Goal: Task Accomplishment & Management: Manage account settings

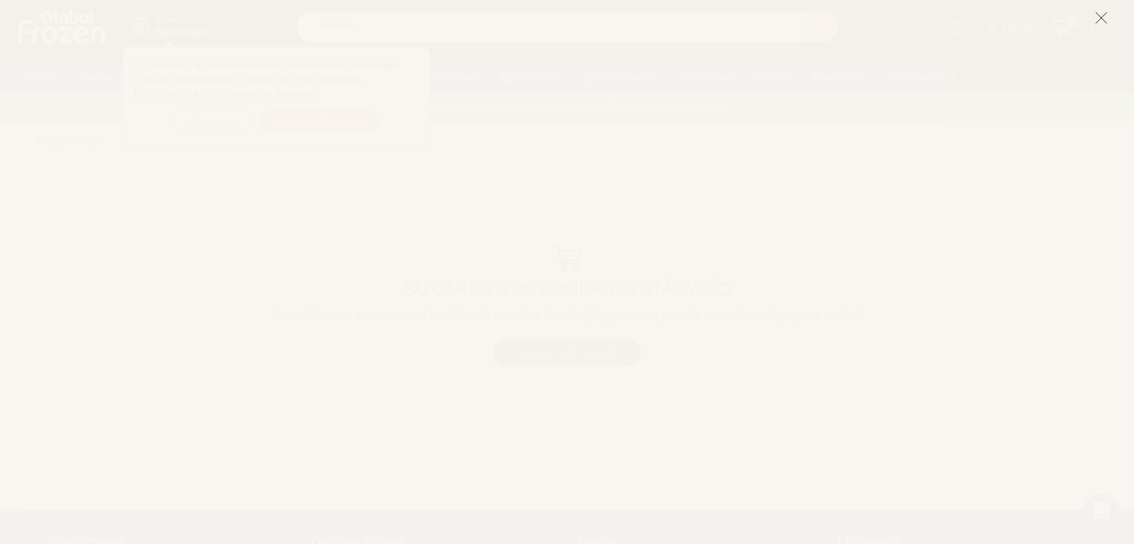
click at [1100, 16] on icon at bounding box center [1100, 17] width 13 height 13
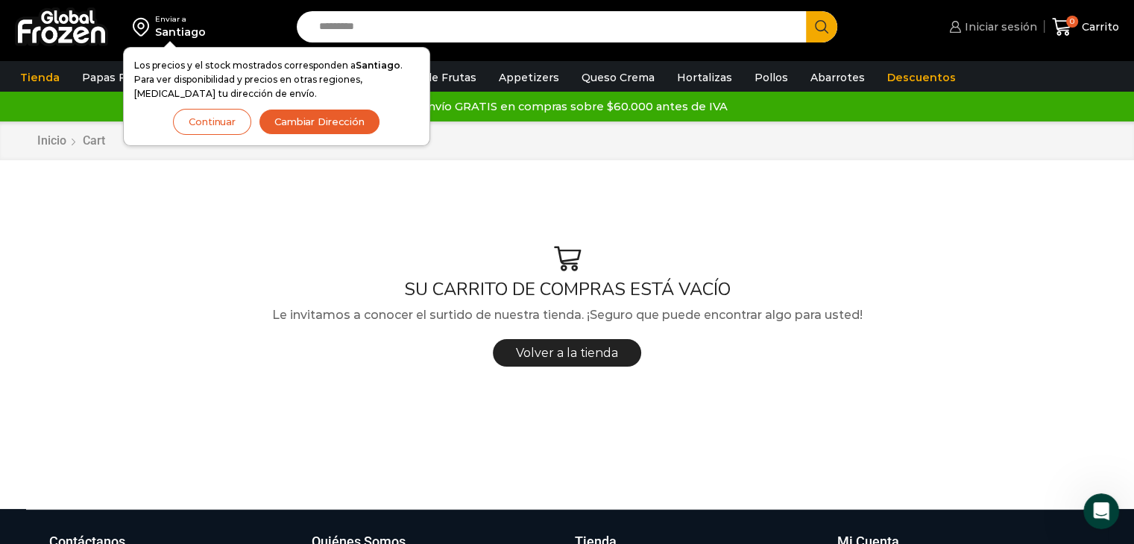
click at [960, 31] on icon at bounding box center [954, 26] width 11 height 11
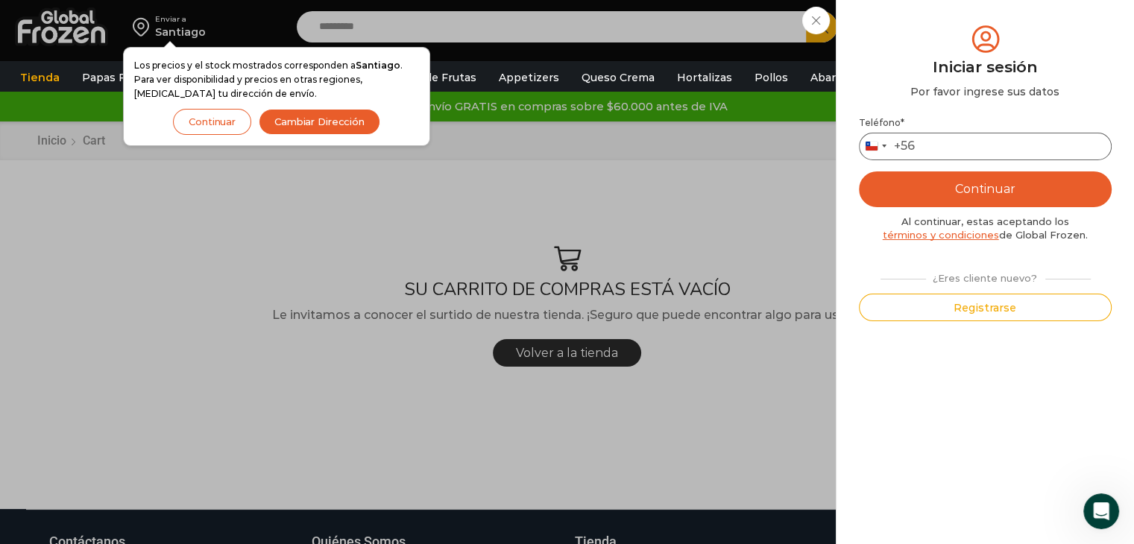
click at [965, 151] on input "Teléfono *" at bounding box center [985, 147] width 253 height 28
type input "*********"
click at [965, 204] on button "Continuar" at bounding box center [985, 189] width 253 height 36
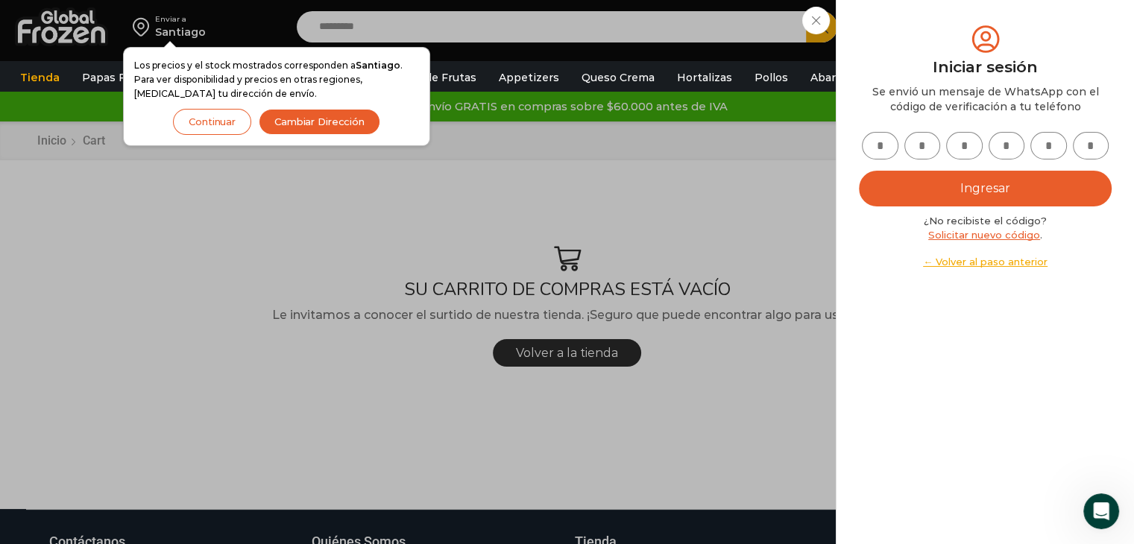
click at [874, 137] on input "text" at bounding box center [880, 146] width 37 height 28
type input "*"
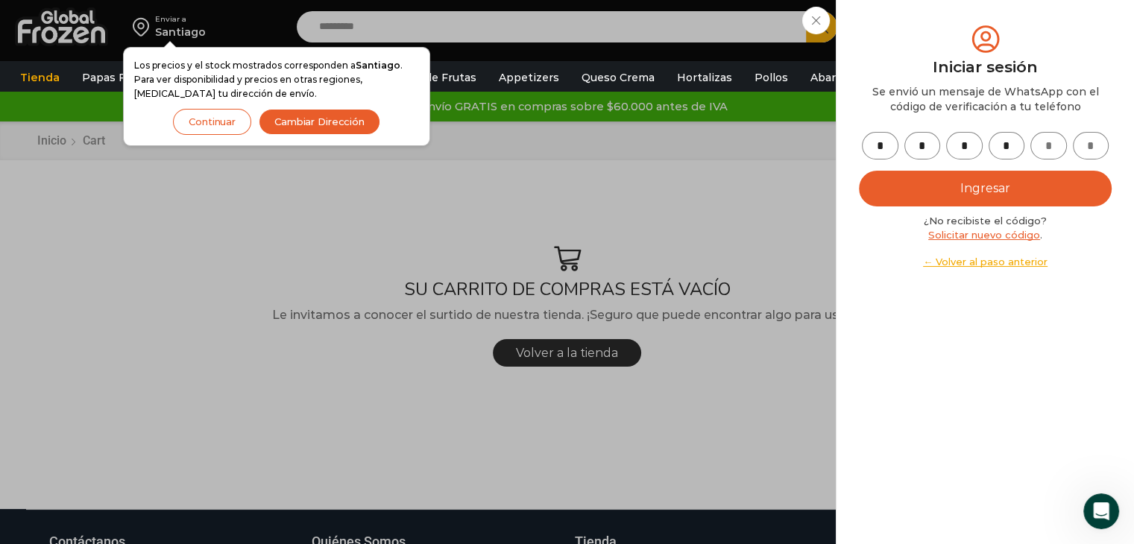
type input "*"
click at [859, 171] on button "Ingresar" at bounding box center [985, 189] width 253 height 36
click at [945, 42] on div "Iniciar sesión Mi cuenta Login Register Iniciar sesión Por favor ingrese sus da…" at bounding box center [990, 27] width 91 height 30
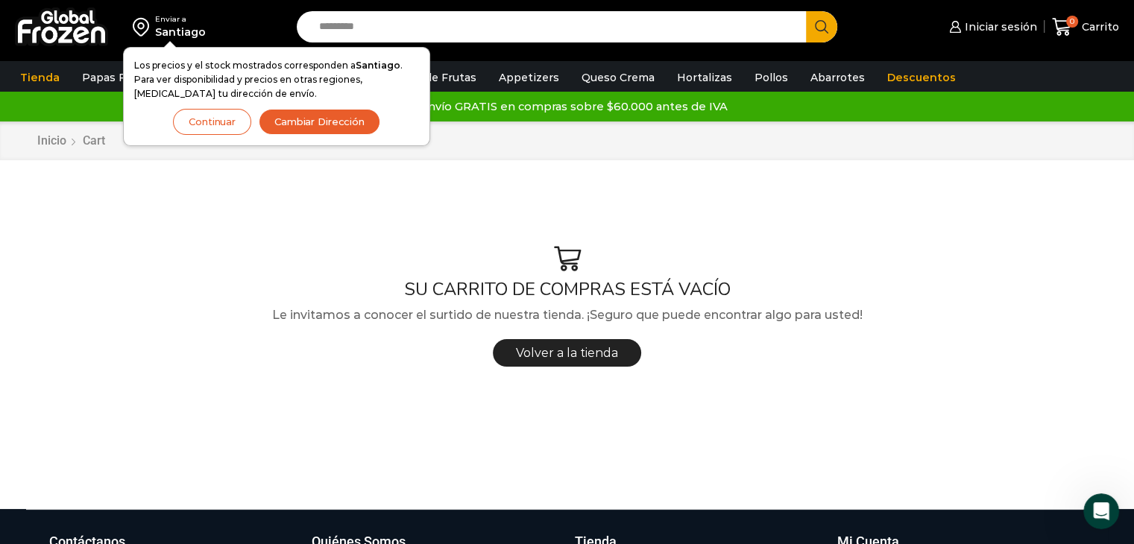
click at [203, 124] on button "Continuar" at bounding box center [212, 122] width 78 height 26
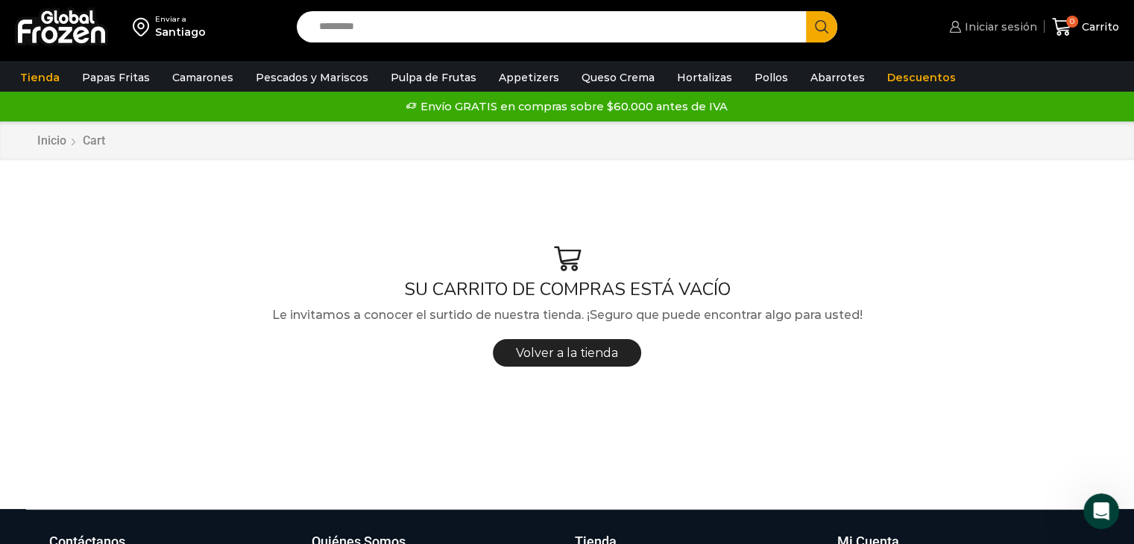
click at [1015, 26] on span "Iniciar sesión" at bounding box center [999, 26] width 76 height 15
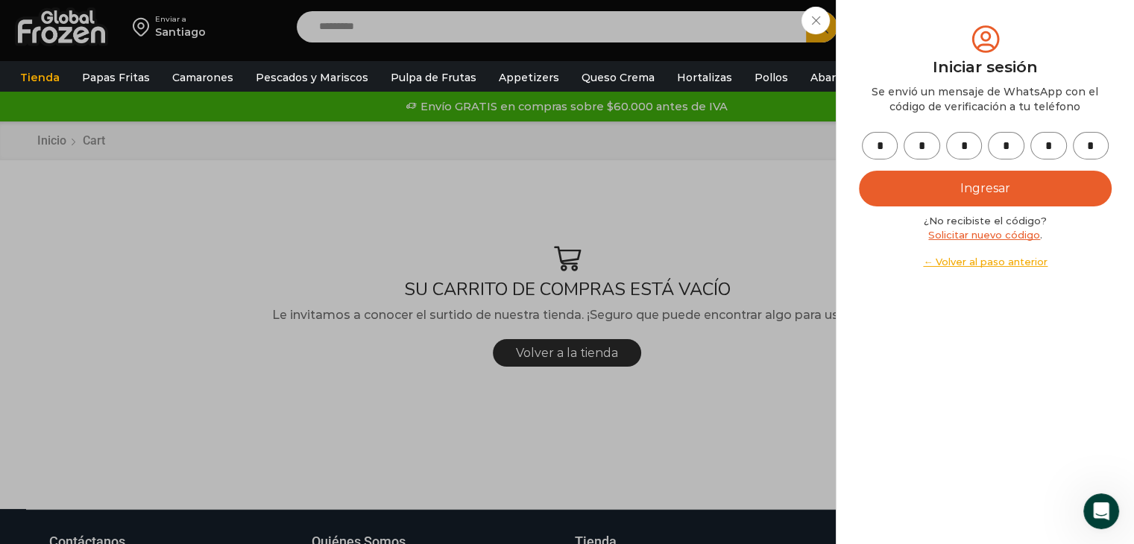
click at [957, 197] on button "Ingresar" at bounding box center [985, 189] width 253 height 36
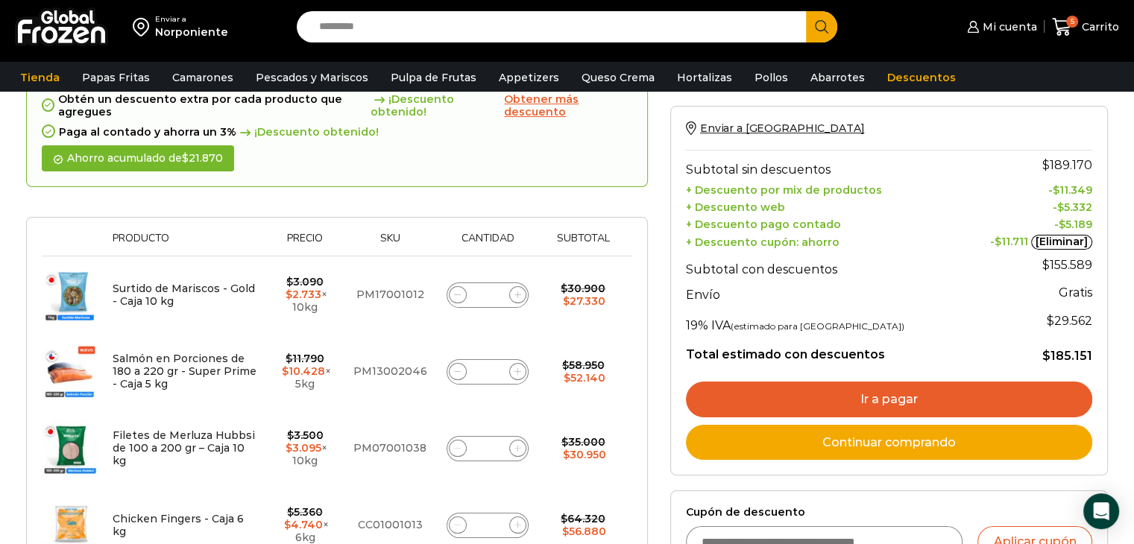
scroll to position [134, 0]
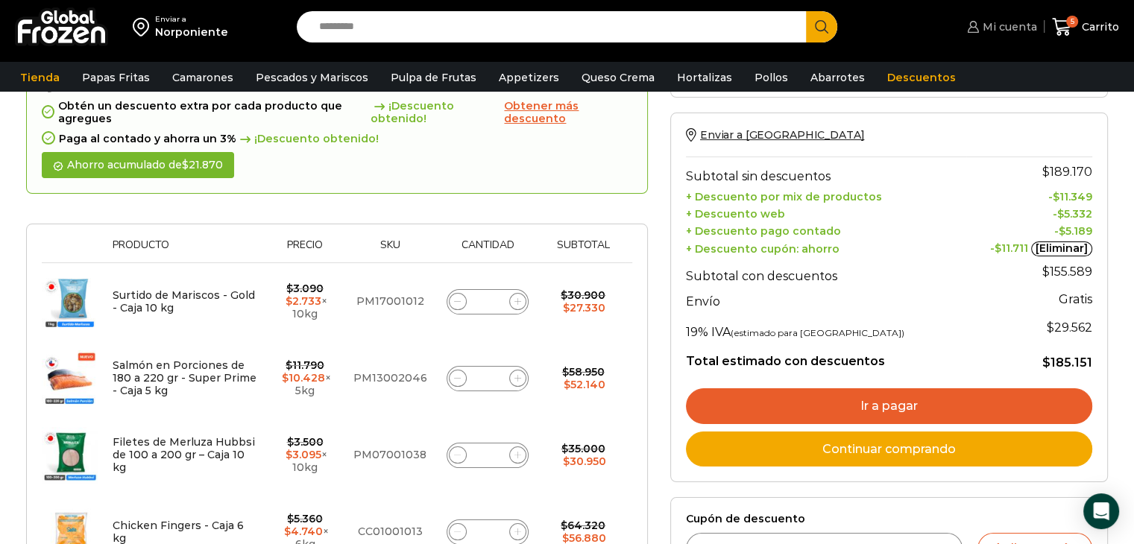
click at [991, 24] on span "Mi cuenta" at bounding box center [1008, 26] width 58 height 15
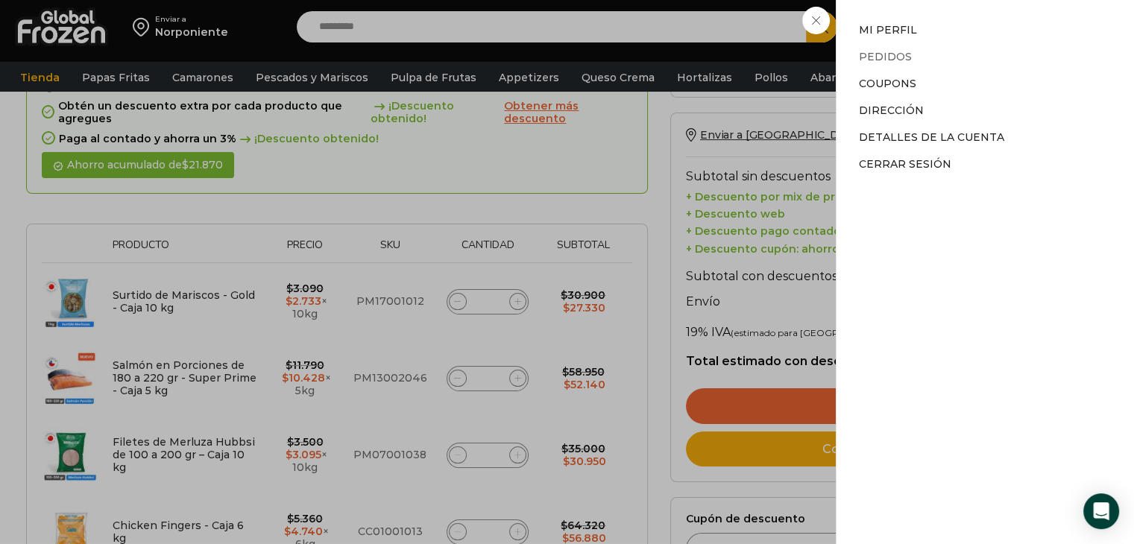
click at [903, 59] on link "Pedidos" at bounding box center [885, 56] width 53 height 13
click at [892, 56] on link "Pedidos" at bounding box center [885, 56] width 53 height 13
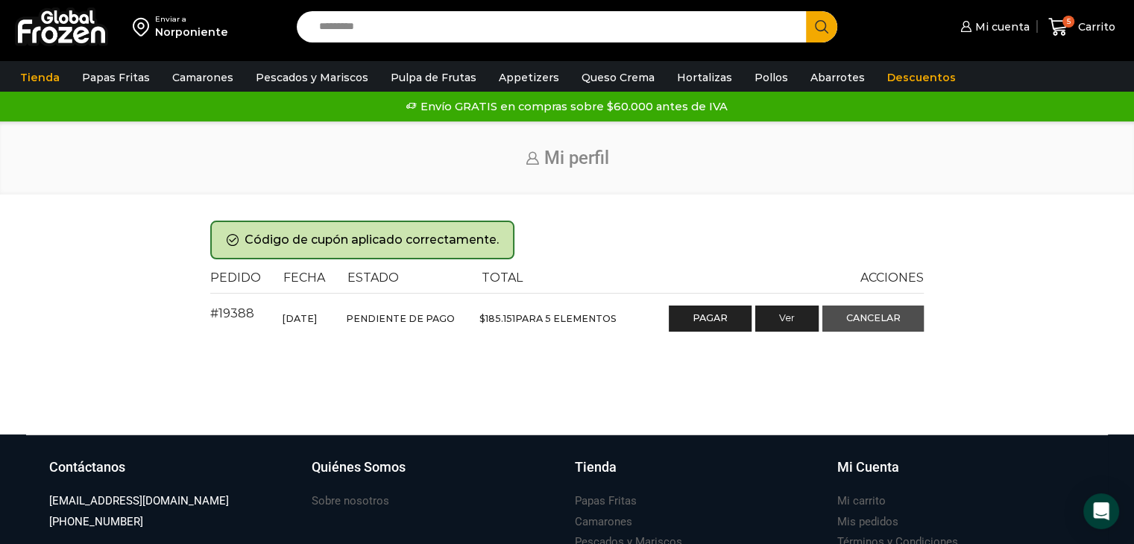
click at [883, 314] on link "Cancelar" at bounding box center [873, 319] width 102 height 27
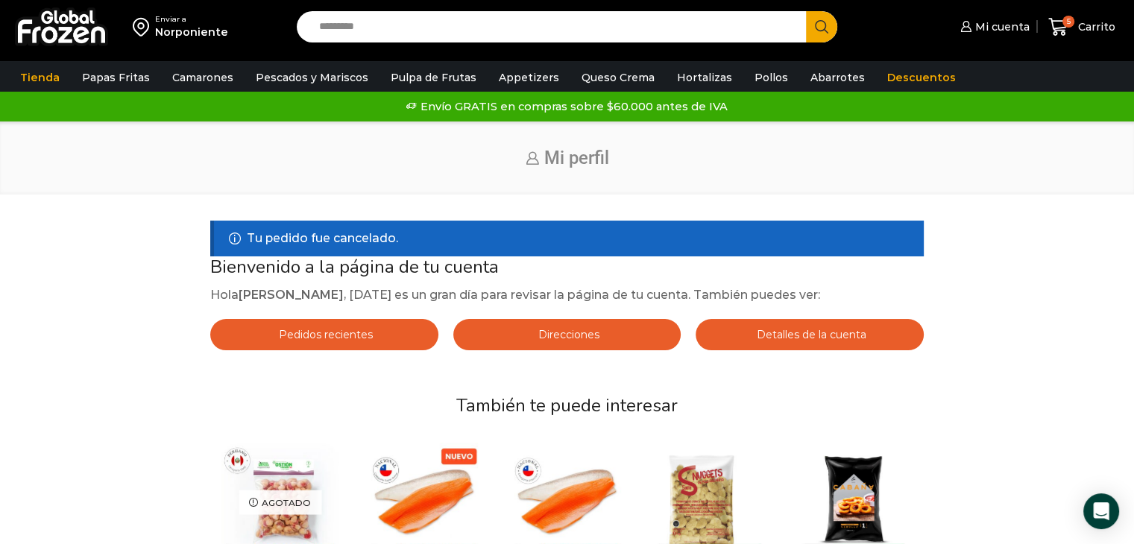
click at [381, 327] on link "Pedidos recientes" at bounding box center [324, 334] width 228 height 31
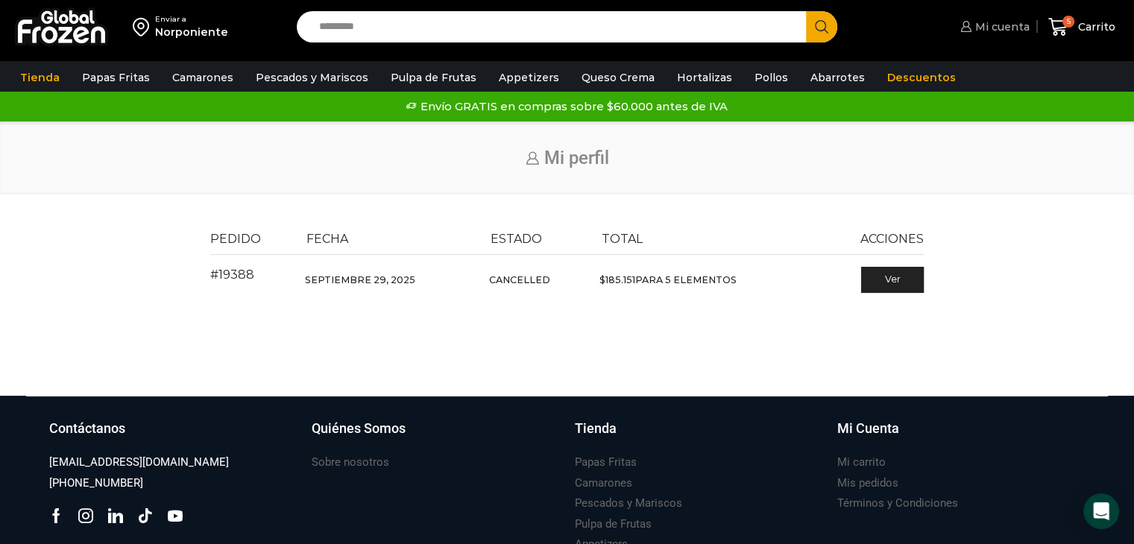
click at [986, 31] on span "Mi cuenta" at bounding box center [1000, 26] width 58 height 15
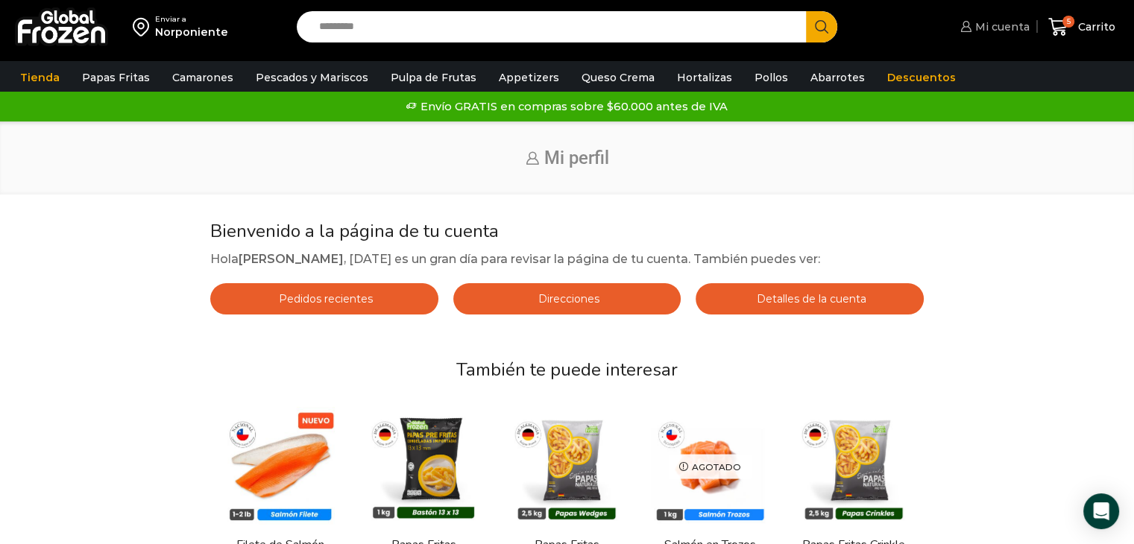
click at [977, 33] on span "Mi cuenta" at bounding box center [1000, 26] width 58 height 15
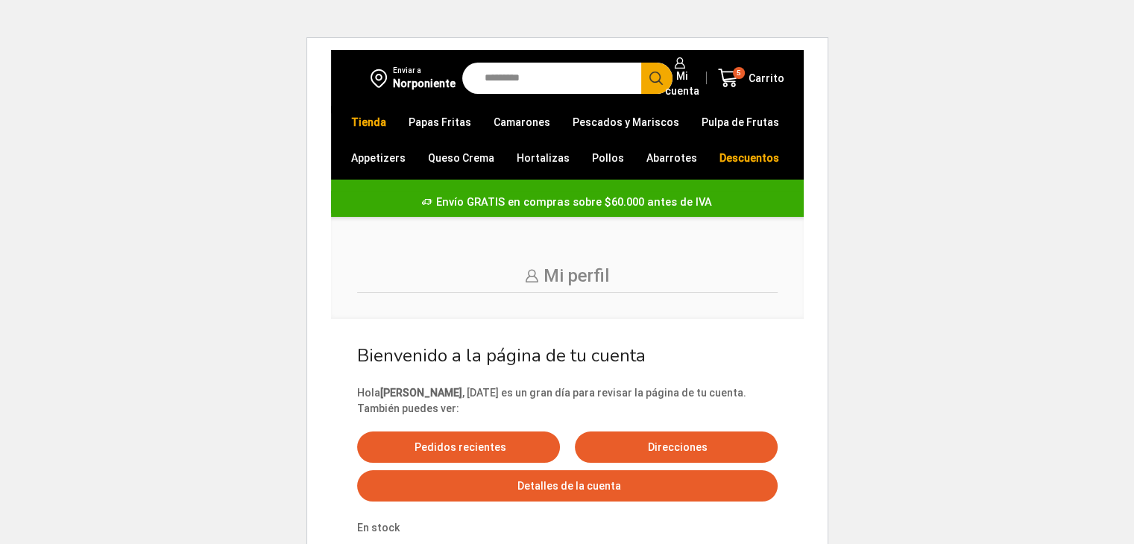
drag, startPoint x: 840, startPoint y: 16, endPoint x: 156, endPoint y: 74, distance: 686.7
